Goal: Contribute content: Add original content to the website for others to see

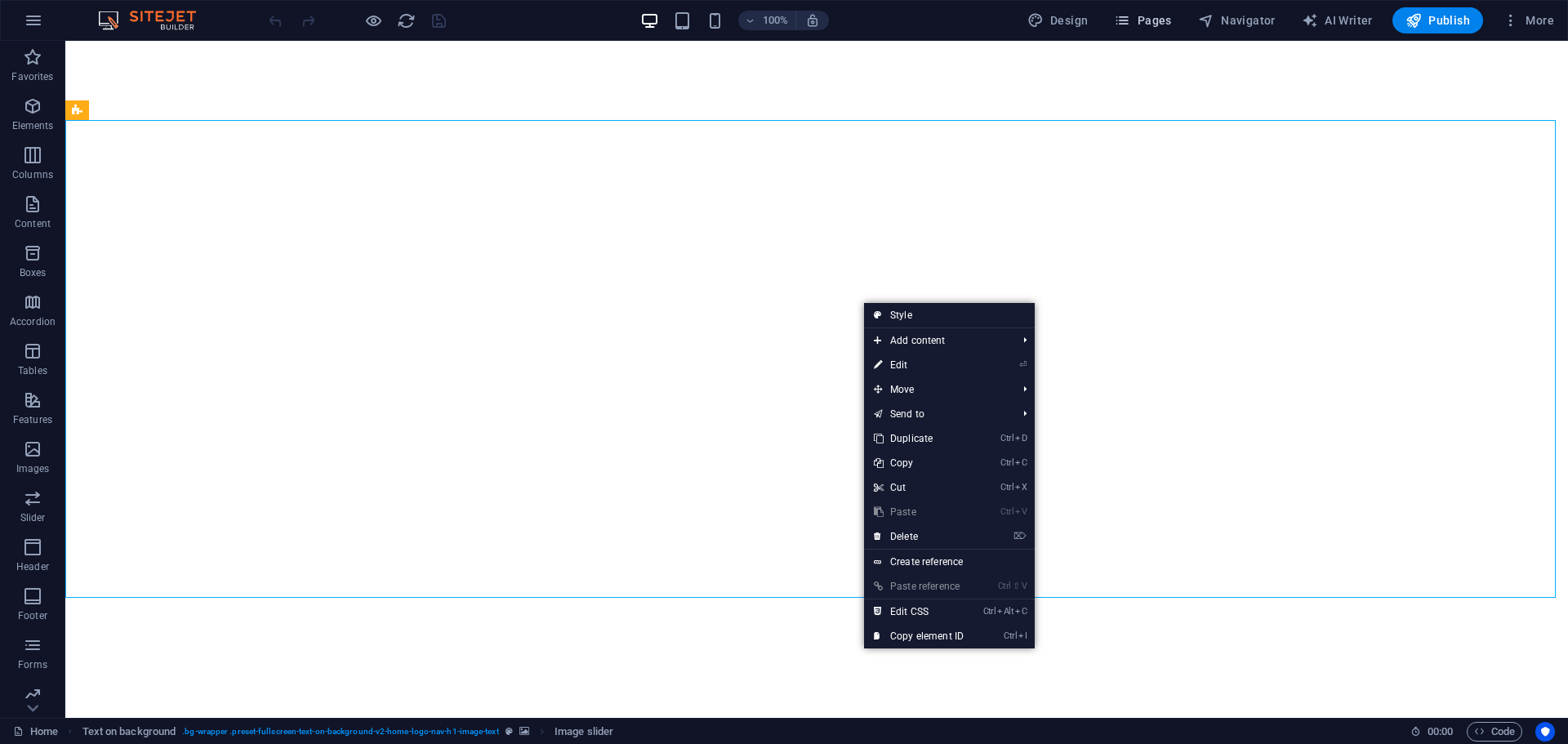
click at [1154, 23] on span "Pages" at bounding box center [1143, 21] width 58 height 17
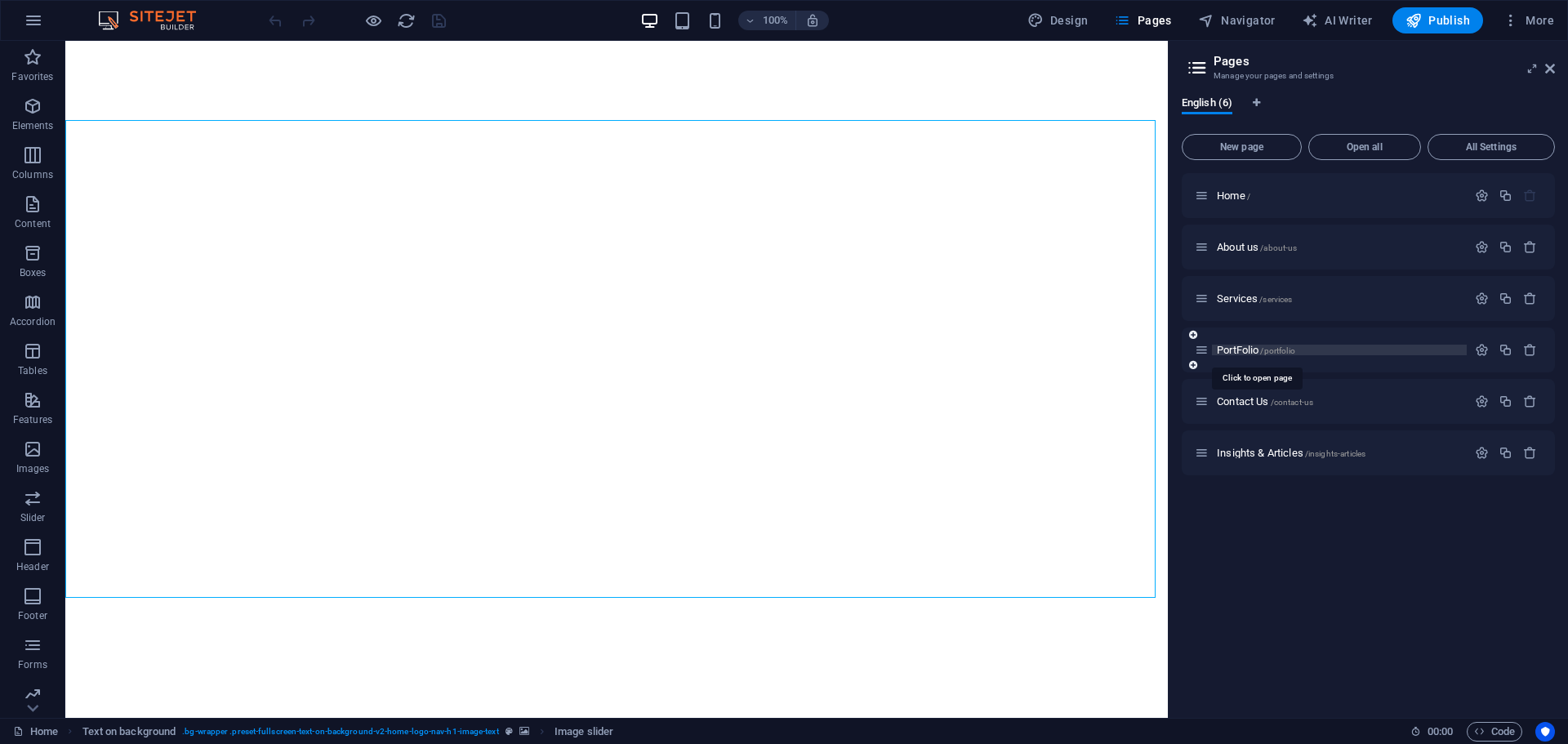
click at [1247, 349] on span "PortFolio /portfolio" at bounding box center [1256, 350] width 78 height 13
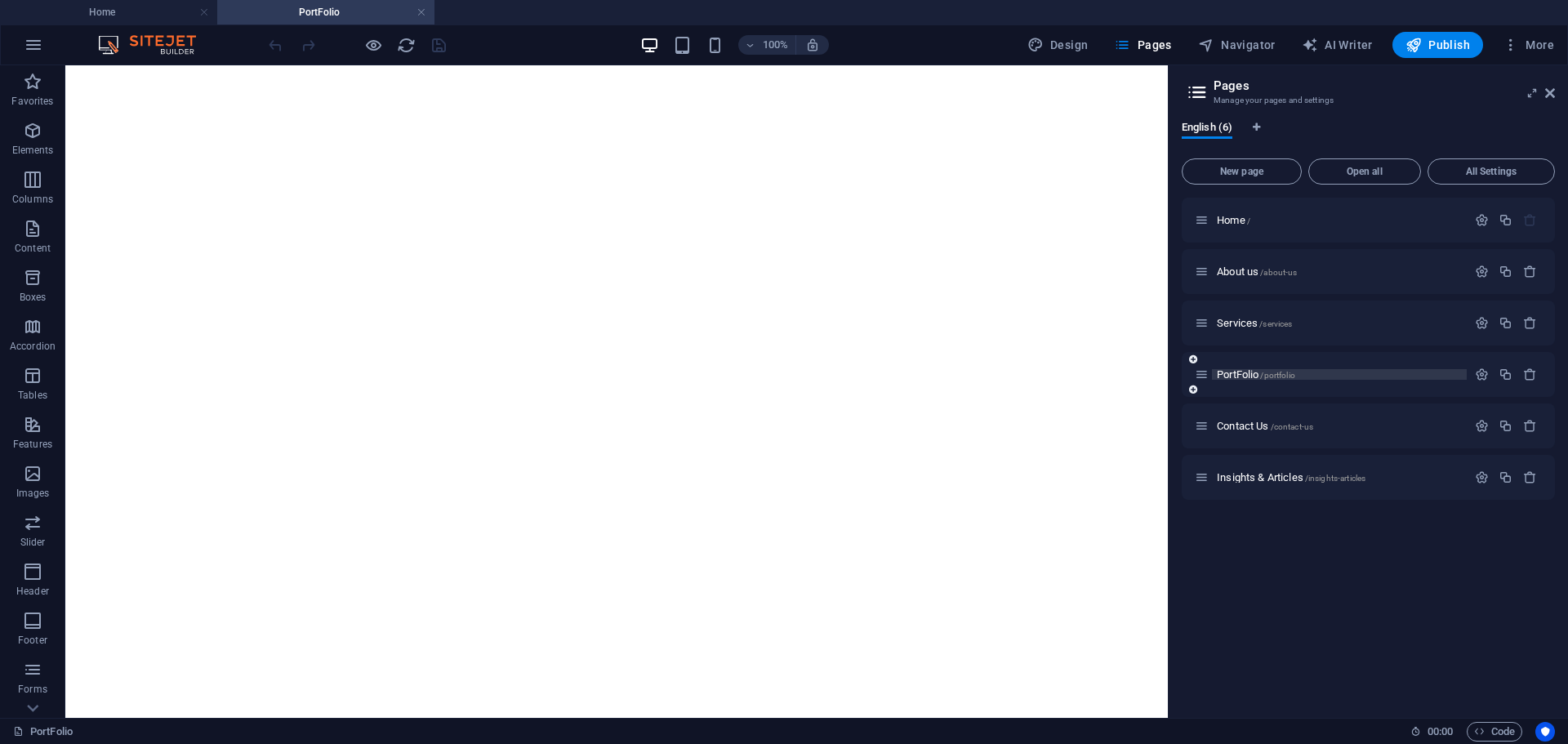
click at [1244, 374] on span "PortFolio /portfolio" at bounding box center [1256, 374] width 78 height 13
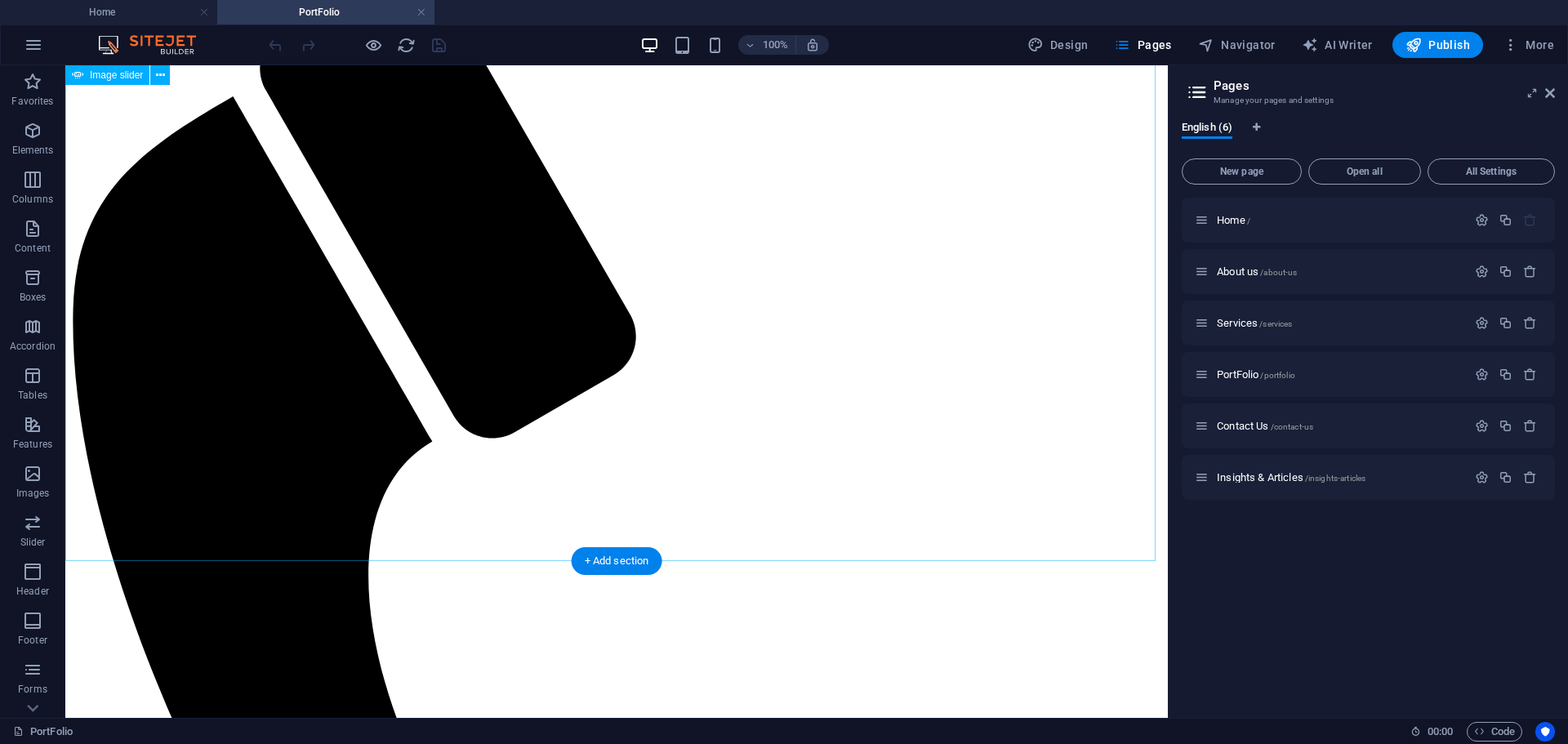
scroll to position [213, 0]
click at [163, 75] on icon at bounding box center [160, 76] width 9 height 18
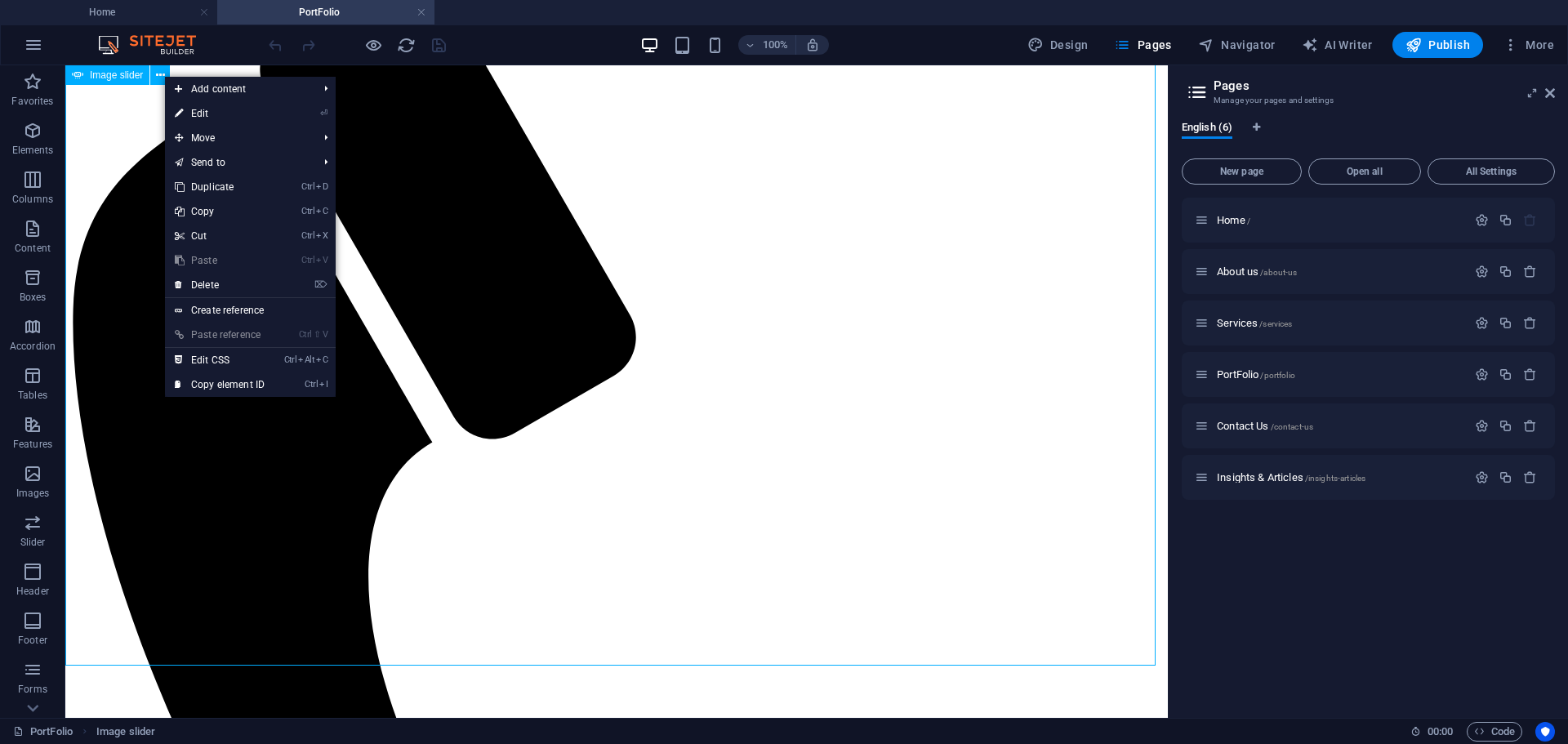
click at [111, 75] on span "Image slider" at bounding box center [116, 75] width 53 height 10
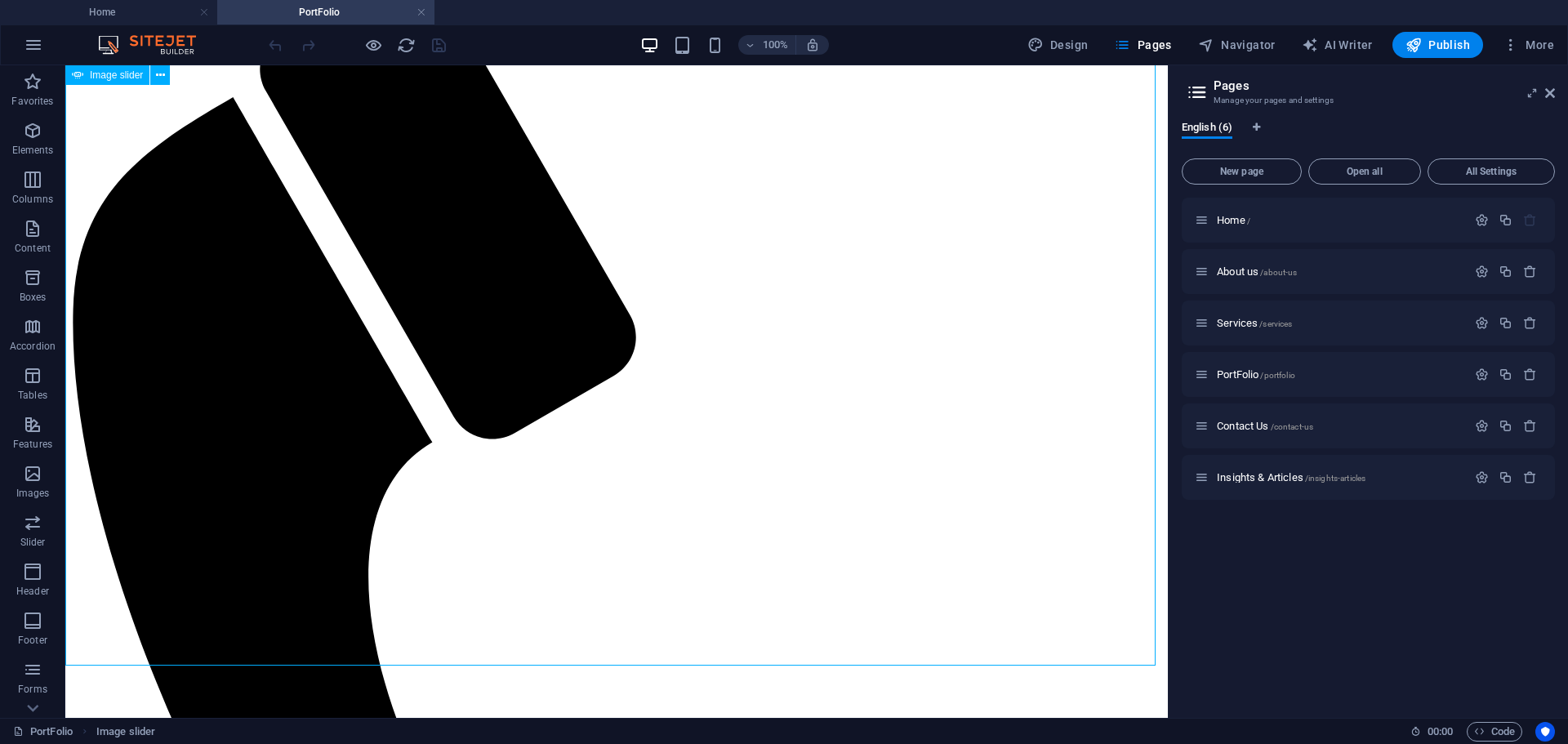
click at [112, 77] on span "Image slider" at bounding box center [116, 75] width 53 height 10
click at [157, 74] on icon at bounding box center [160, 76] width 9 height 18
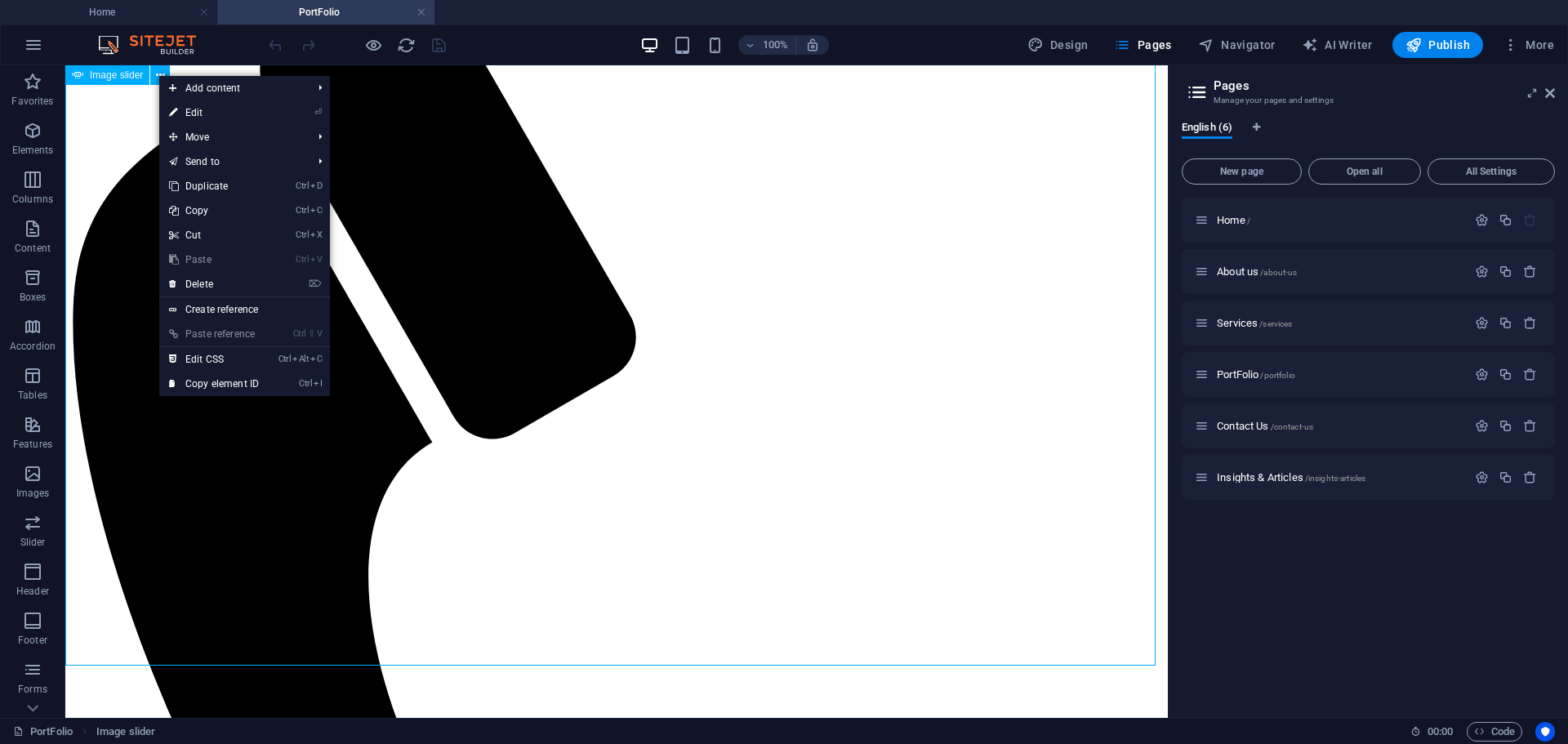
click at [117, 75] on span "Image slider" at bounding box center [116, 75] width 53 height 10
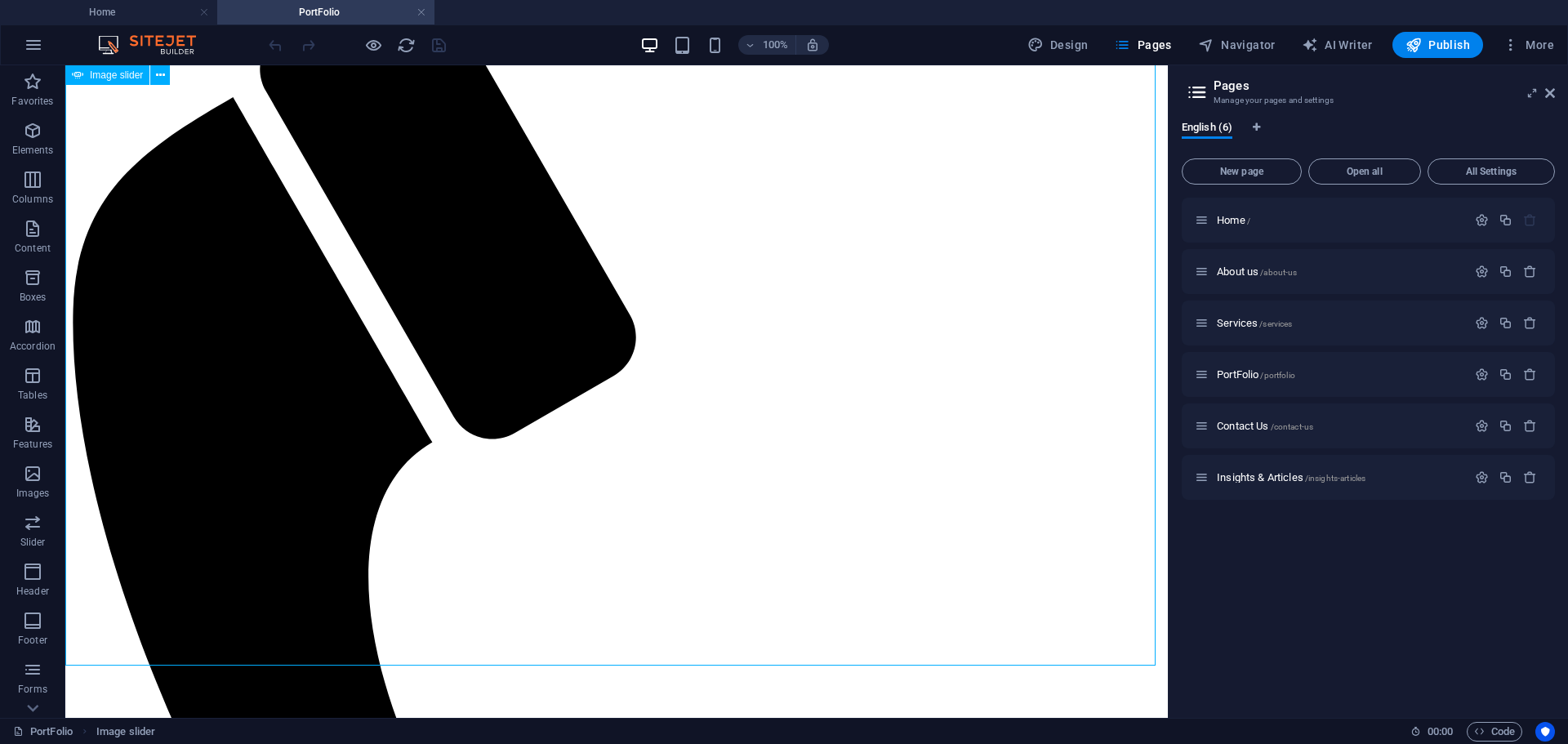
click at [117, 75] on span "Image slider" at bounding box center [116, 75] width 53 height 10
select select "px"
select select "ms"
select select "s"
select select "progressive"
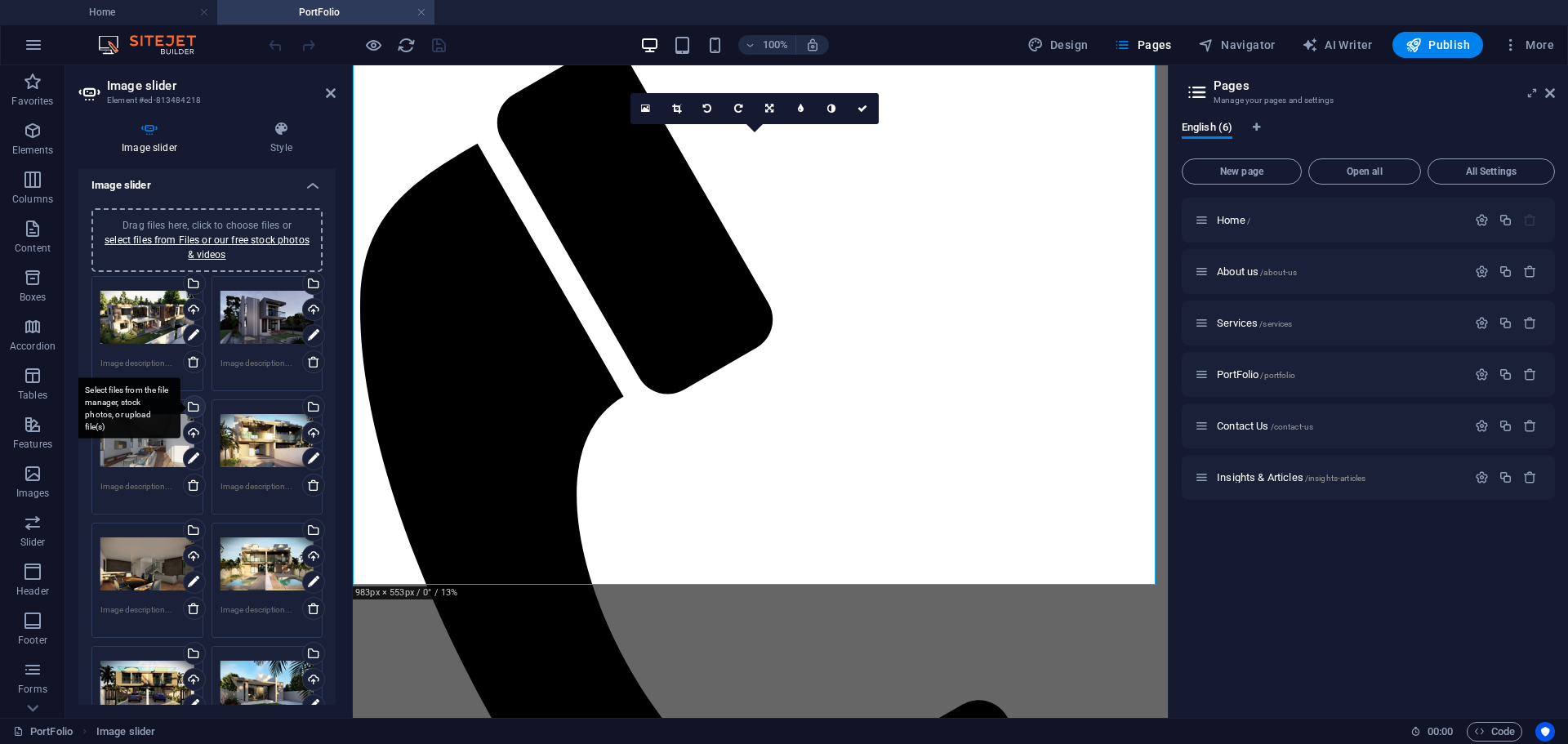
scroll to position [0, 0]
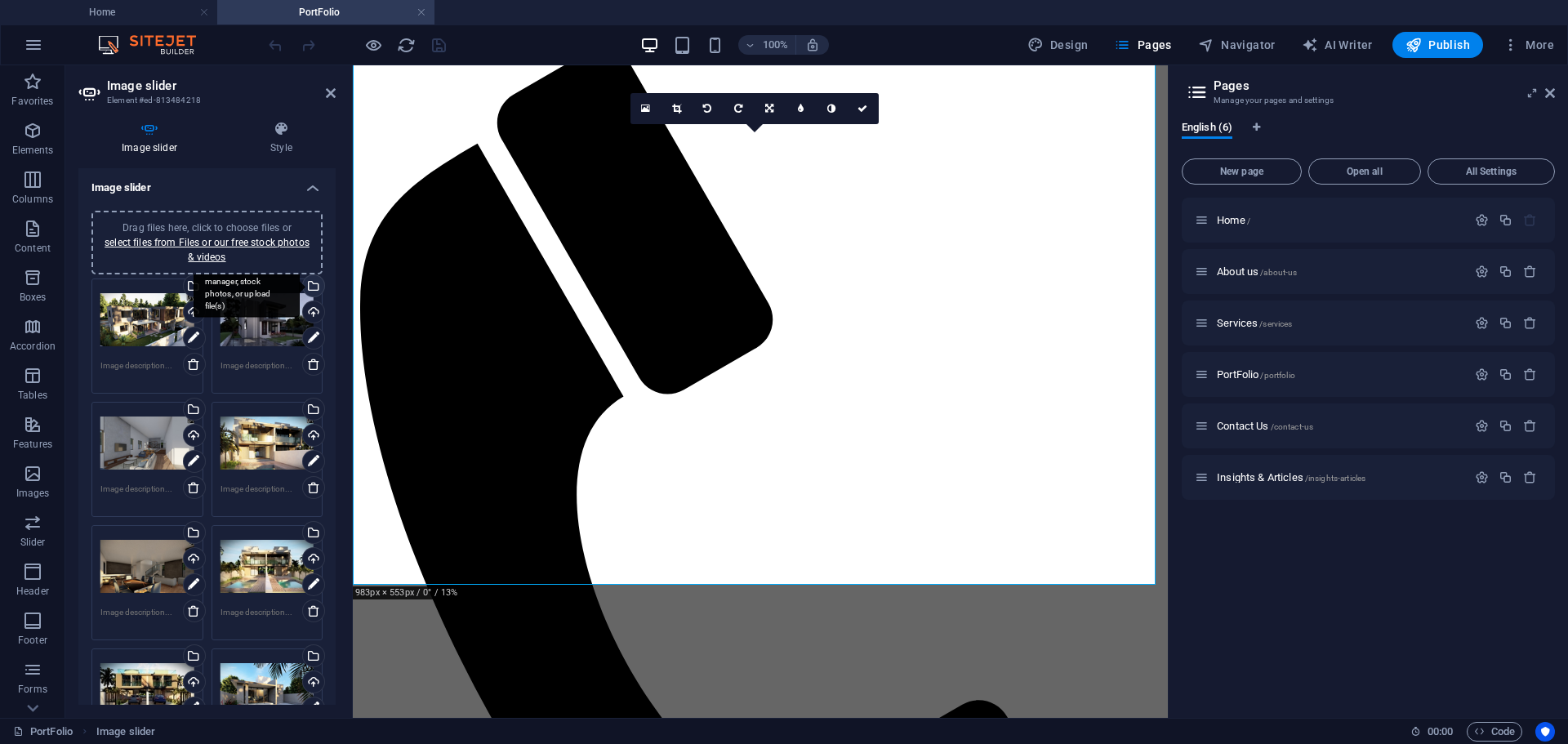
click at [314, 285] on div "Select files from the file manager, stock photos, or upload file(s)" at bounding box center [312, 287] width 24 height 24
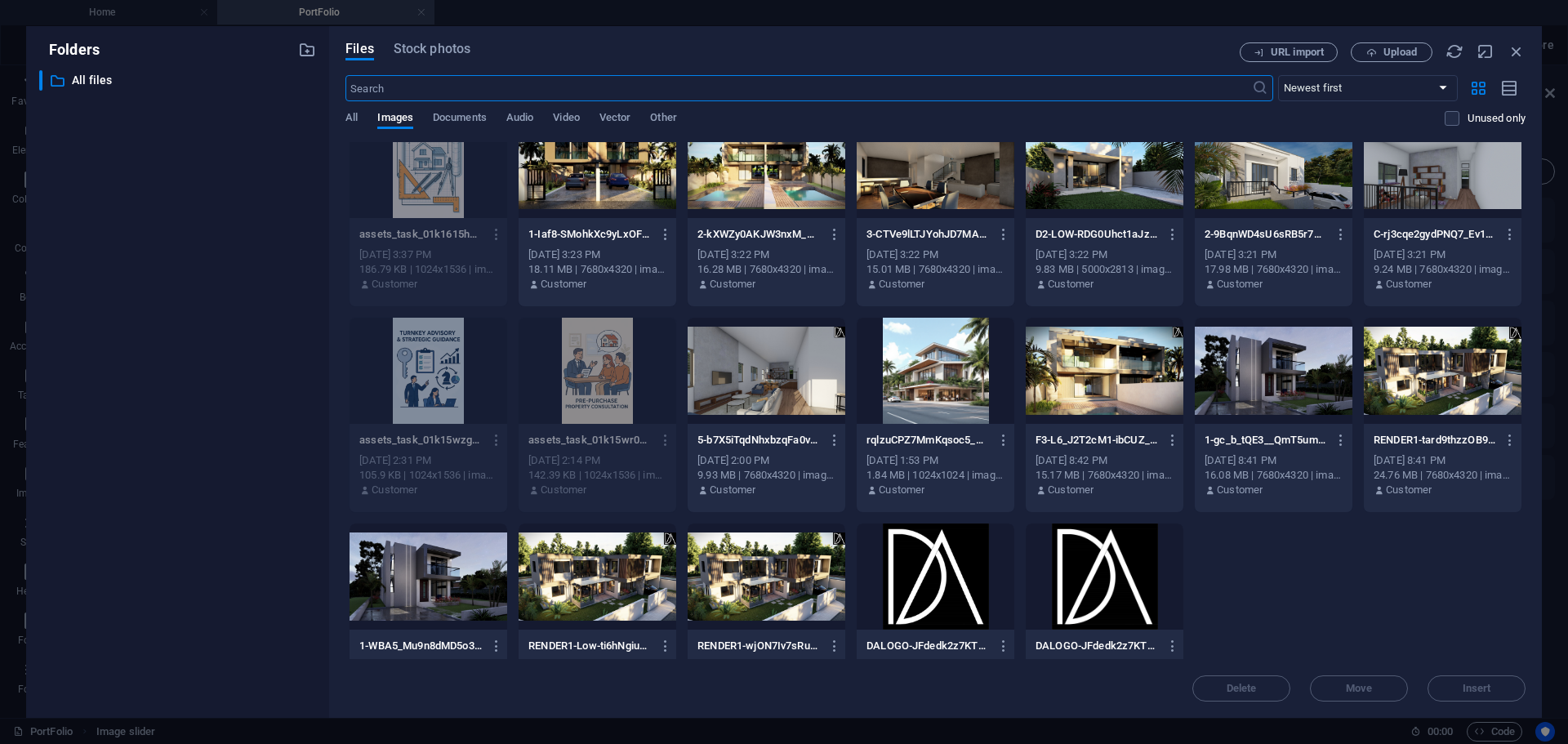
scroll to position [91, 0]
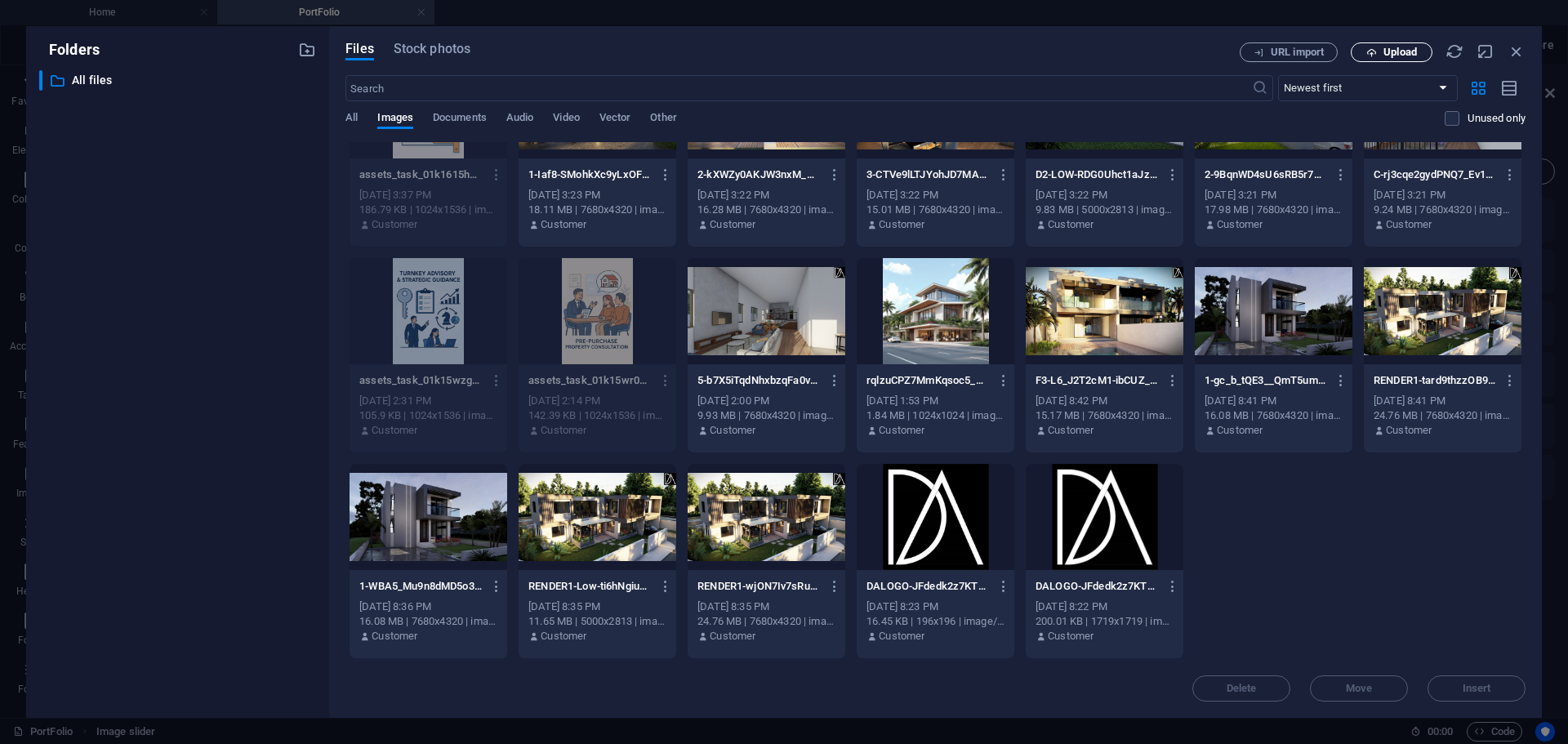
click at [1397, 54] on span "Upload" at bounding box center [1400, 52] width 33 height 10
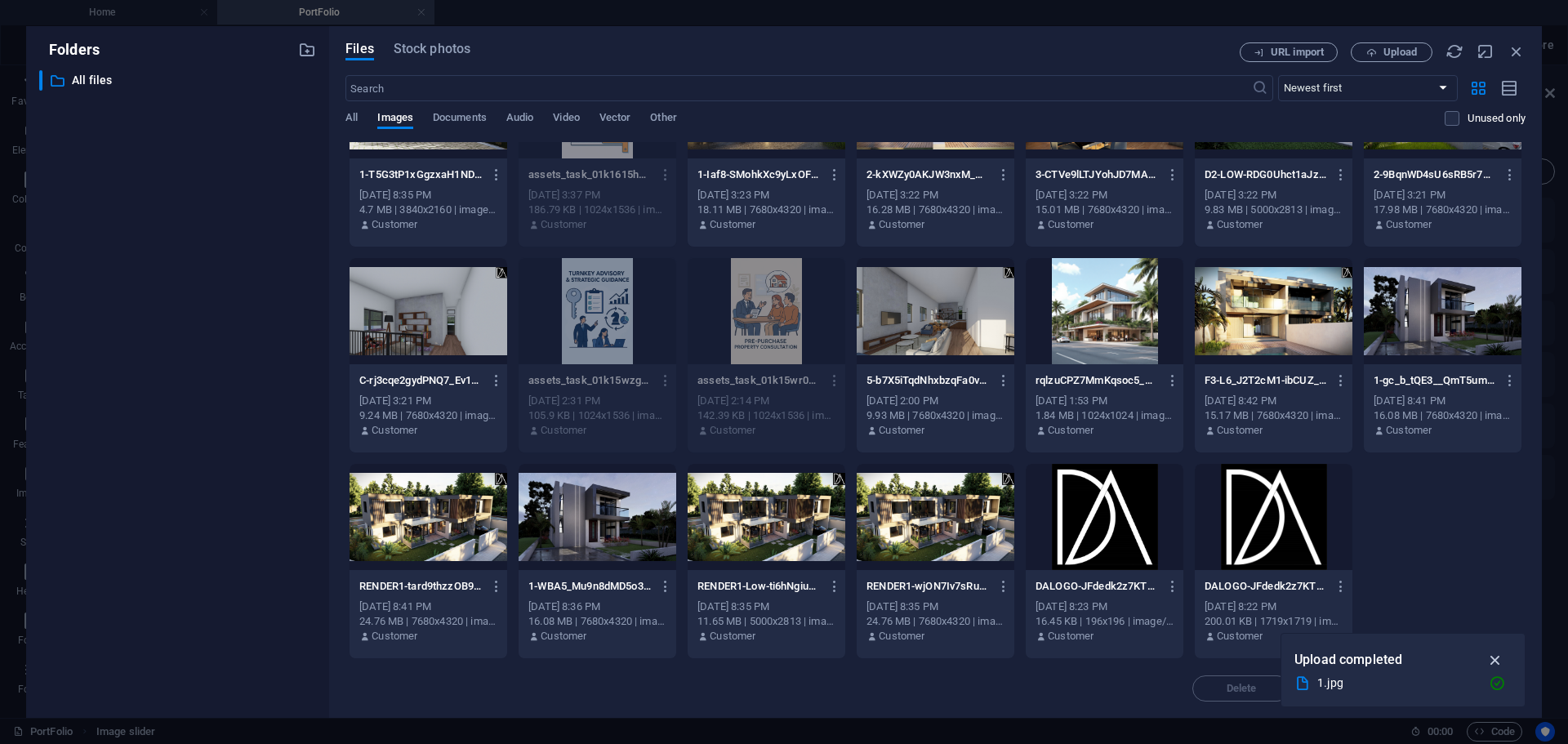
click at [1495, 658] on icon "button" at bounding box center [1496, 659] width 19 height 18
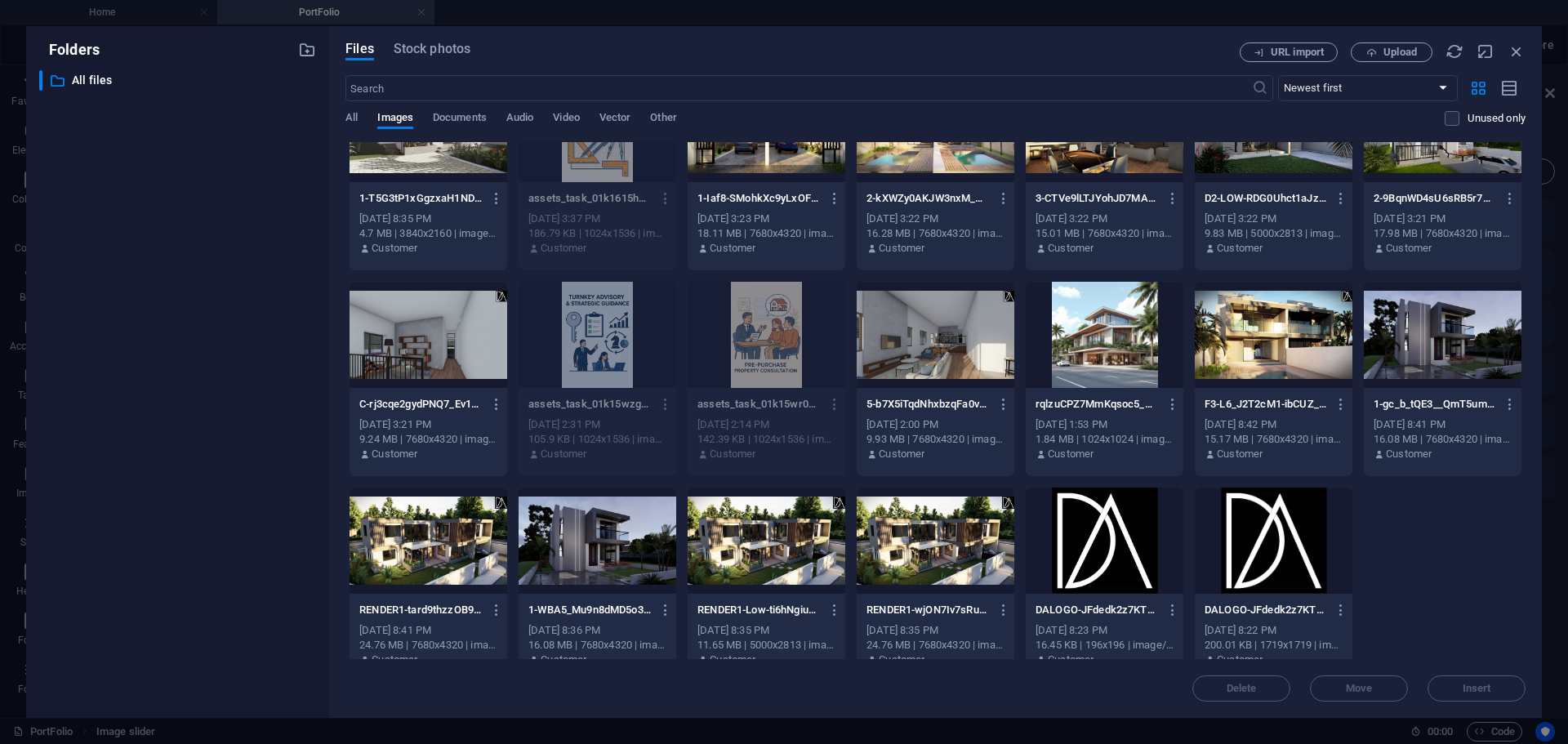
scroll to position [0, 0]
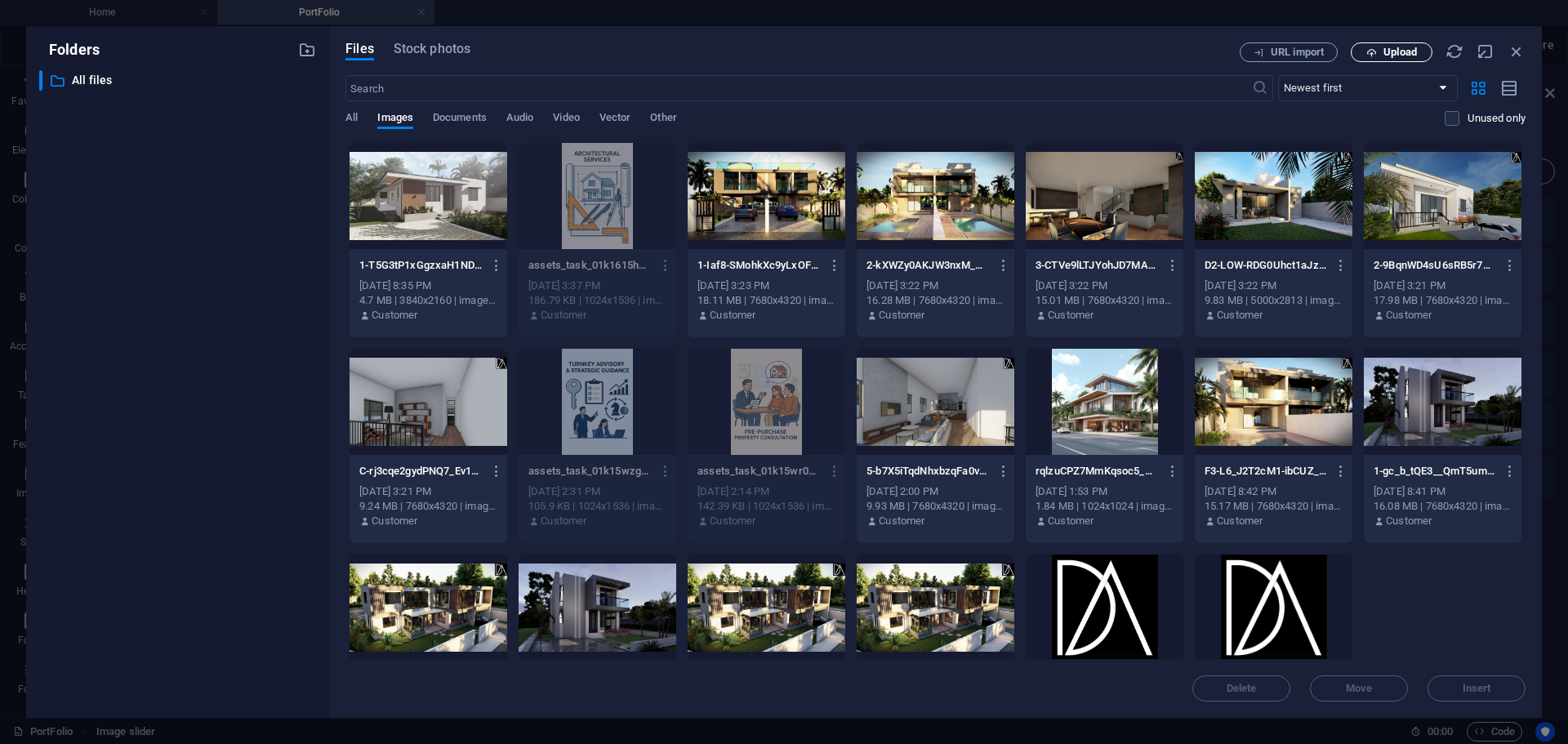
click at [1385, 47] on span "Upload" at bounding box center [1400, 52] width 33 height 10
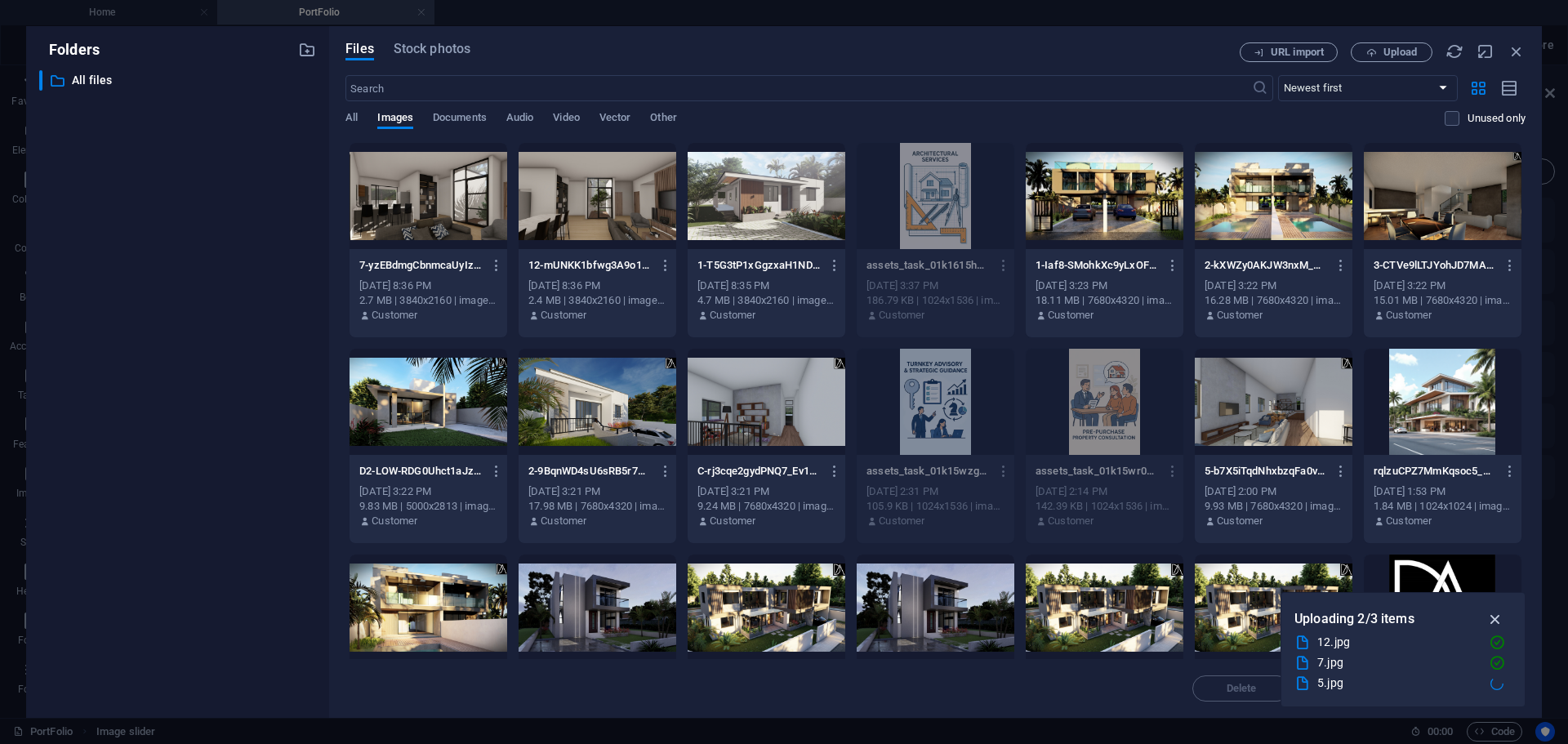
click at [1497, 615] on icon "button" at bounding box center [1496, 619] width 19 height 18
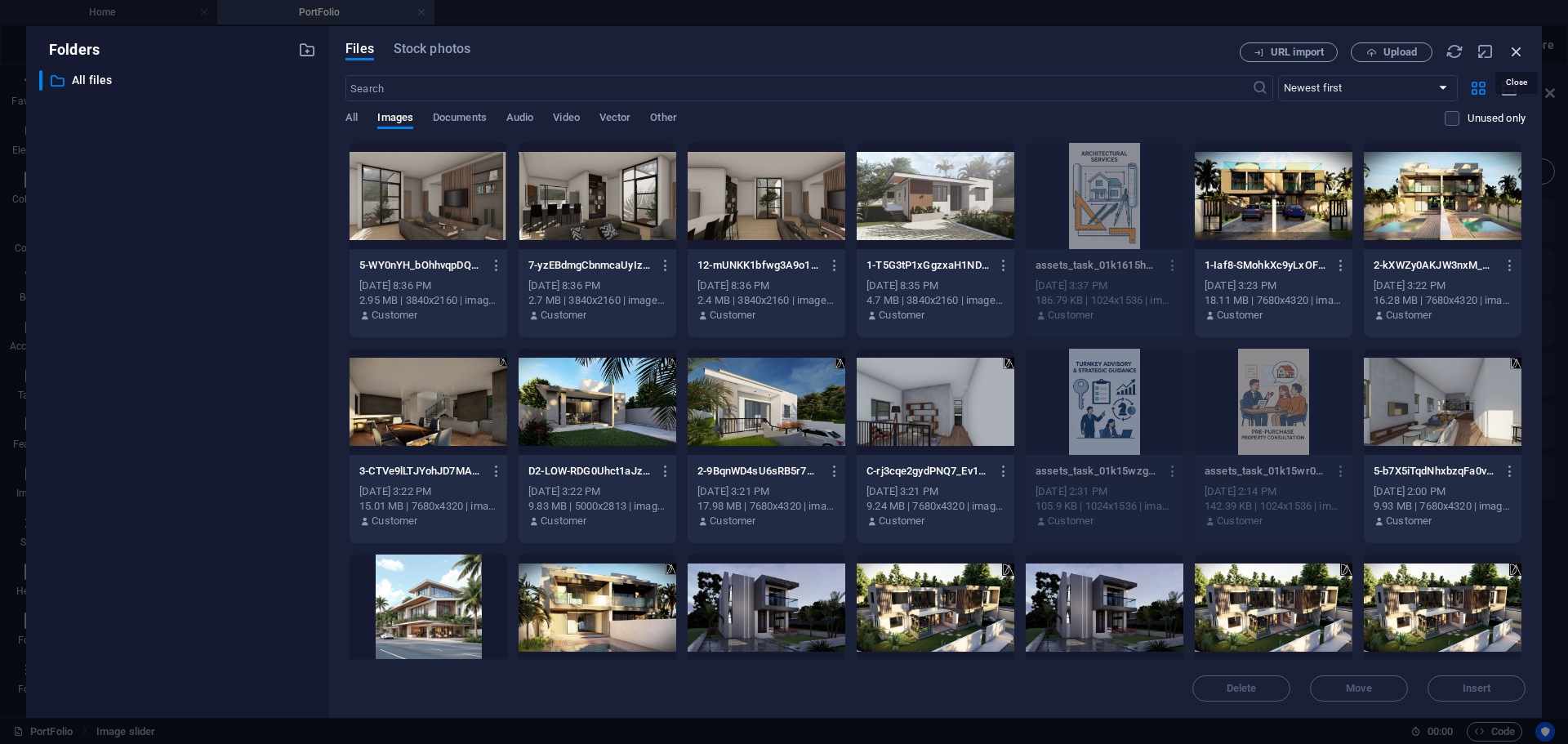
click at [1516, 49] on icon "button" at bounding box center [1517, 51] width 18 height 18
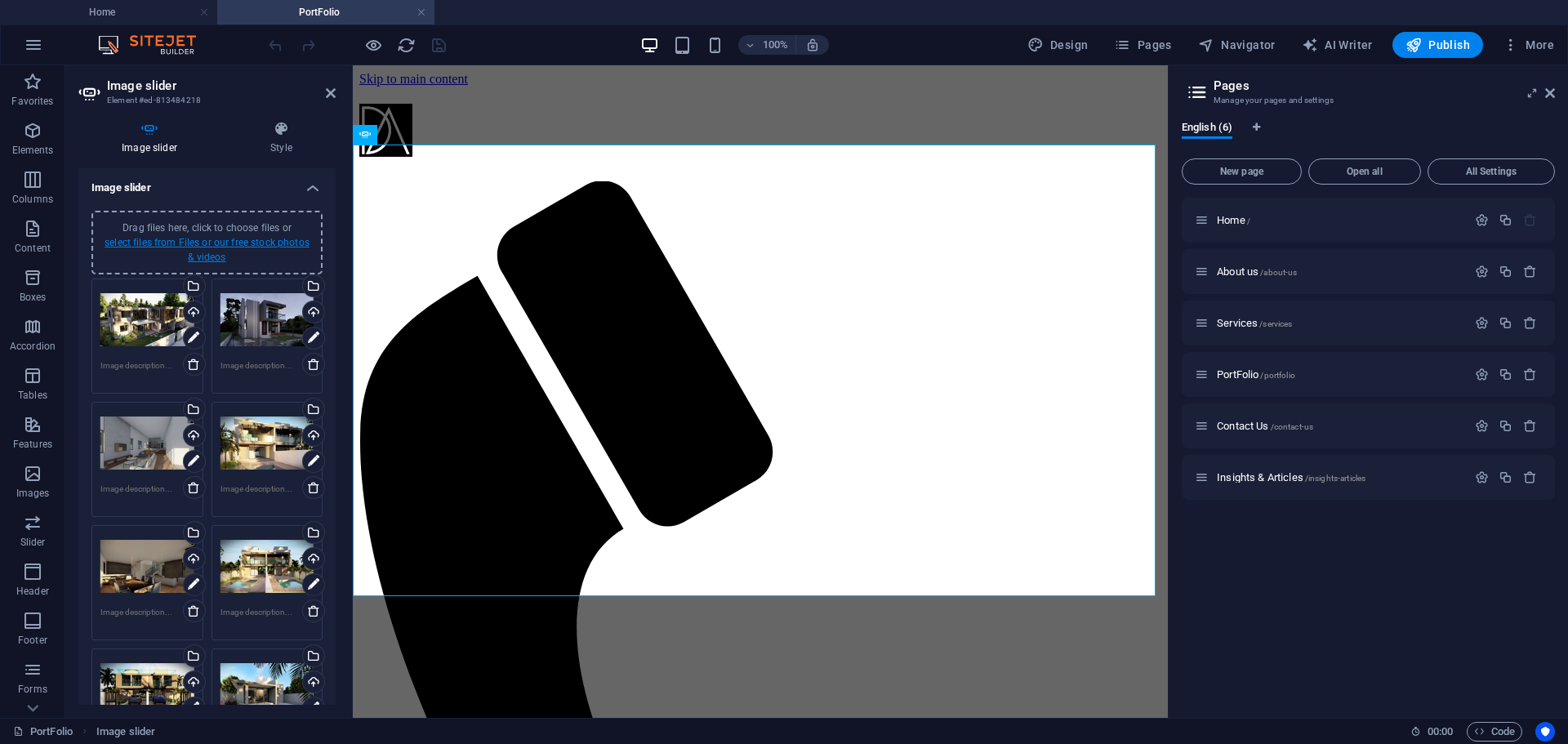
click at [221, 246] on link "select files from Files or our free stock photos & videos" at bounding box center [207, 249] width 205 height 26
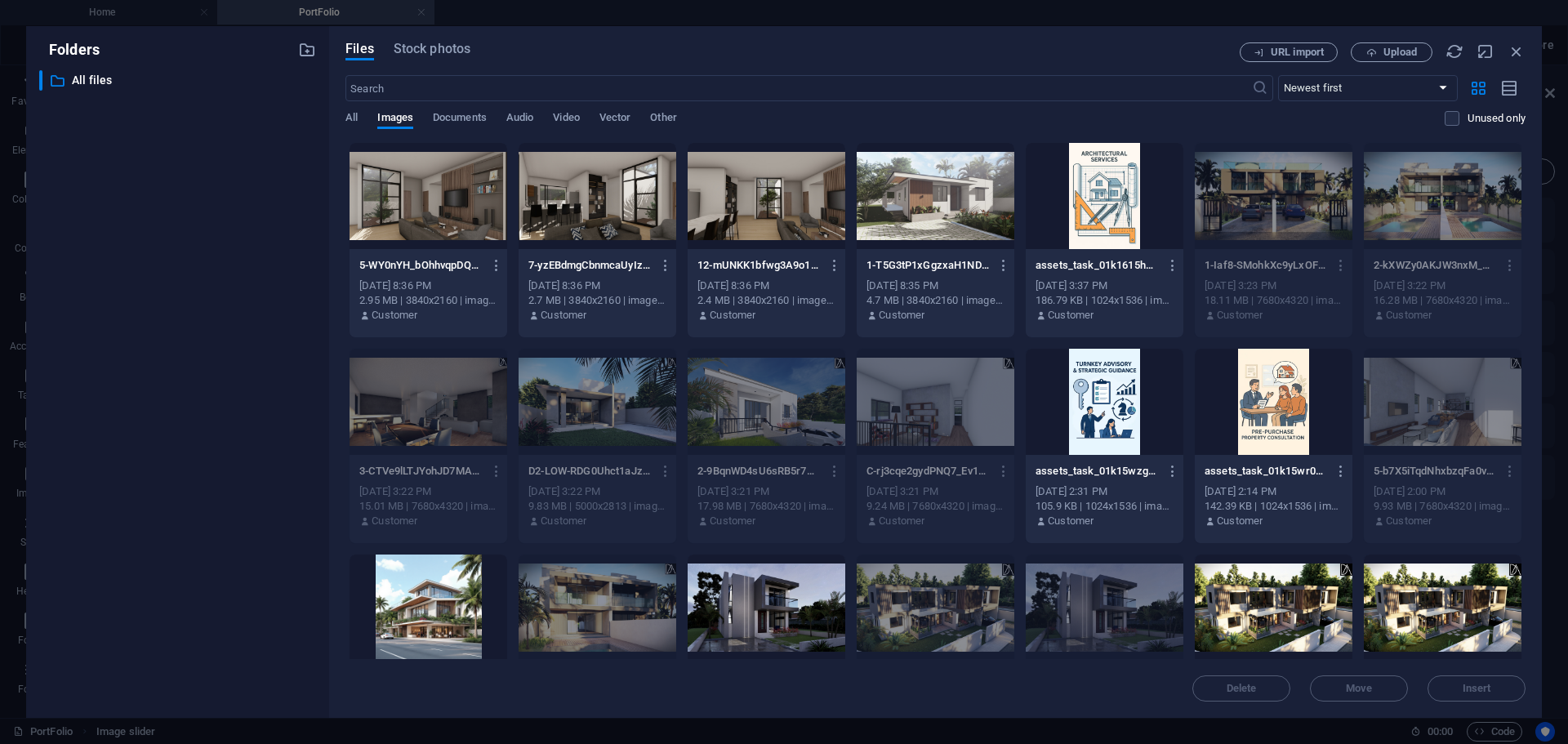
click at [445, 202] on div at bounding box center [428, 195] width 157 height 106
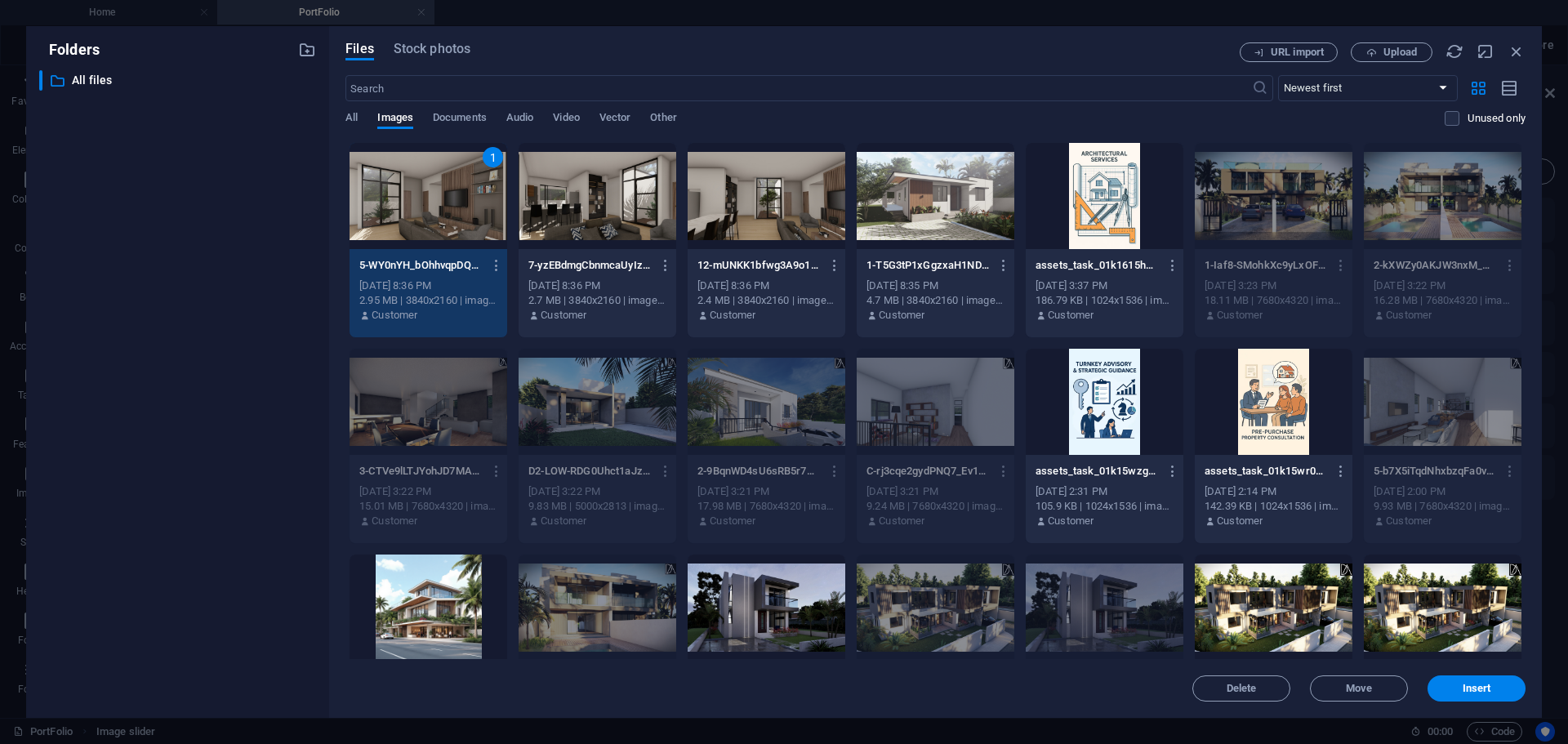
click at [627, 219] on div at bounding box center [597, 195] width 157 height 106
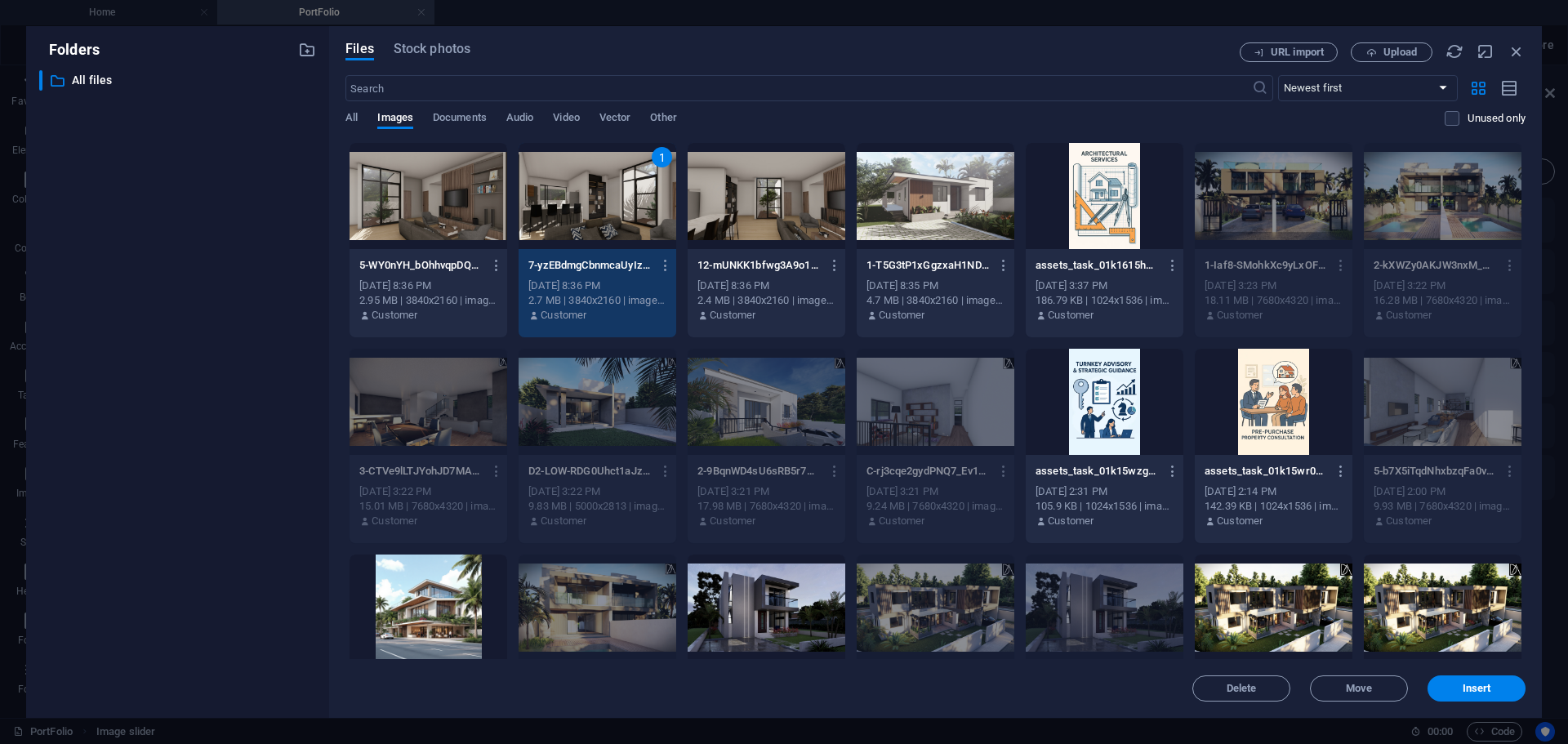
click at [751, 207] on div at bounding box center [766, 195] width 157 height 106
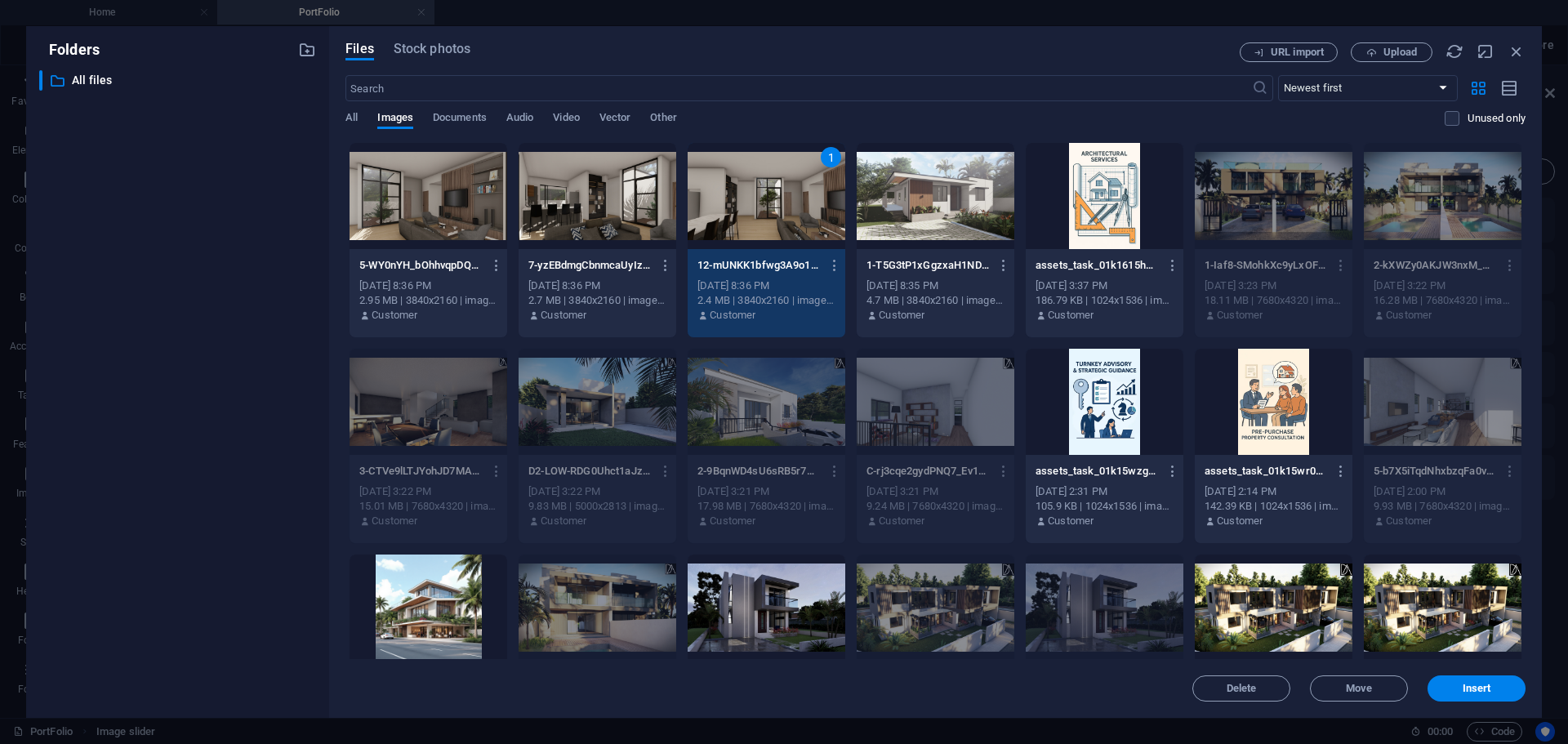
click at [637, 218] on div at bounding box center [597, 195] width 157 height 106
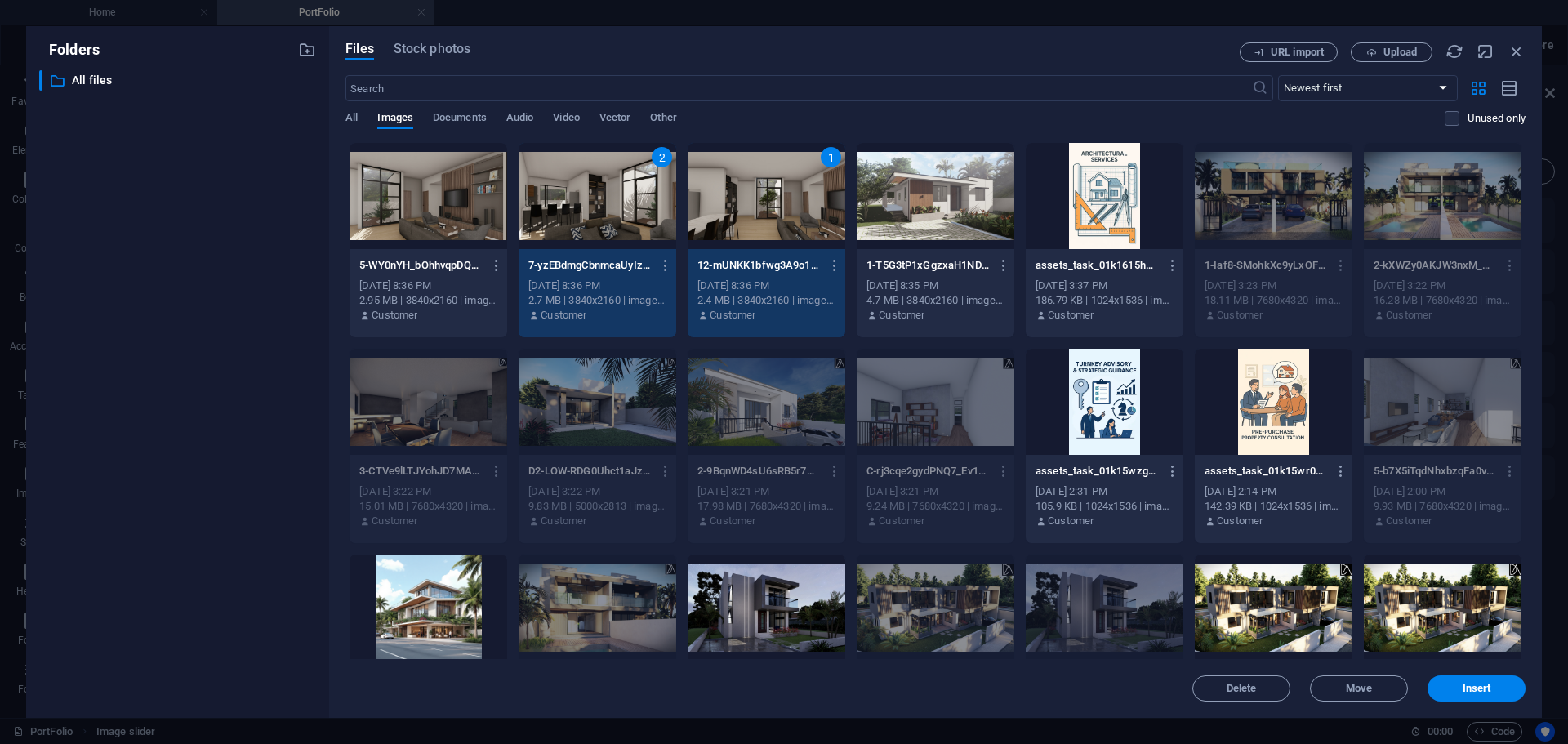
click at [437, 224] on div at bounding box center [428, 195] width 157 height 106
click at [955, 212] on div at bounding box center [935, 195] width 157 height 106
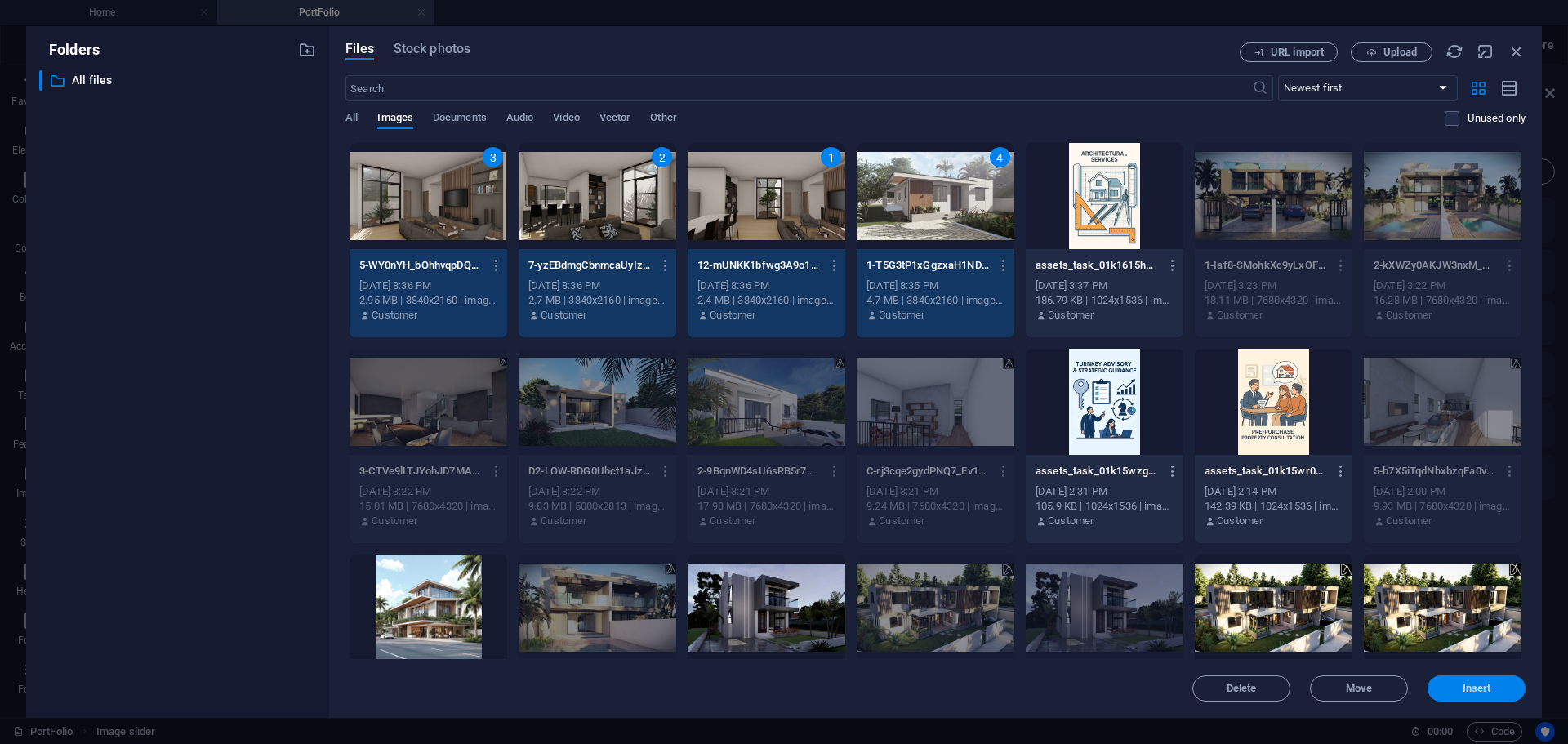
click at [1490, 688] on span "Insert" at bounding box center [1477, 688] width 28 height 10
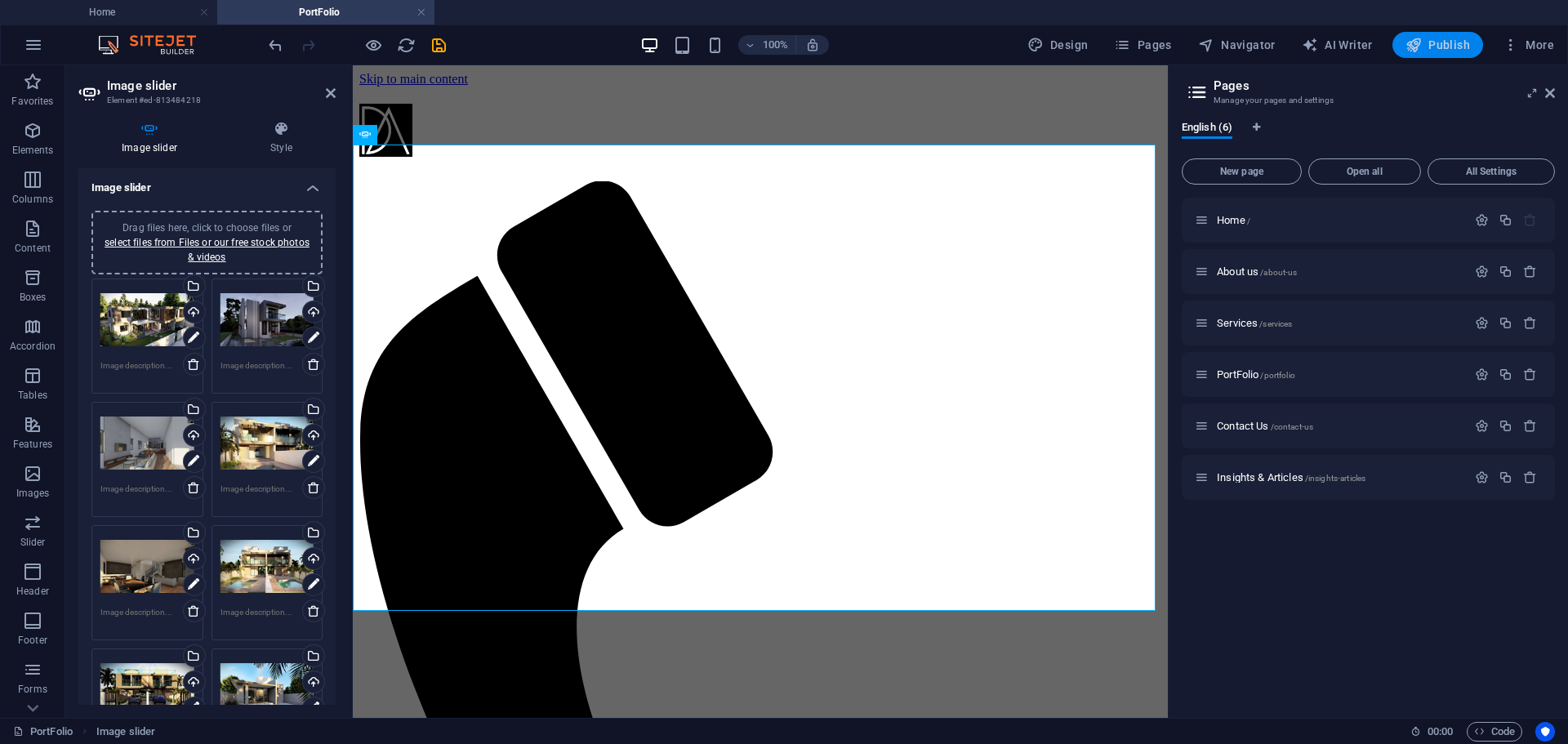
click at [1431, 47] on span "Publish" at bounding box center [1438, 45] width 64 height 17
